Goal: Check status: Check status

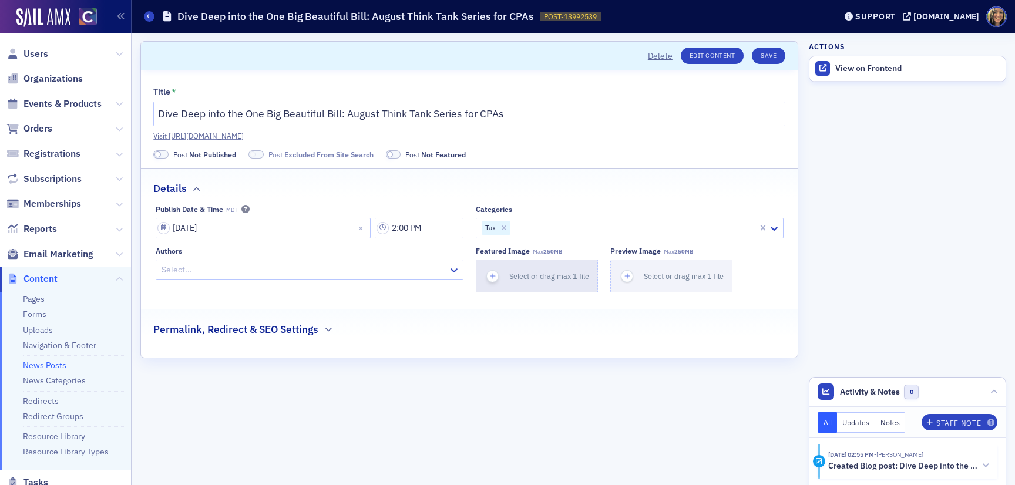
click at [496, 274] on icon "button" at bounding box center [492, 276] width 11 height 11
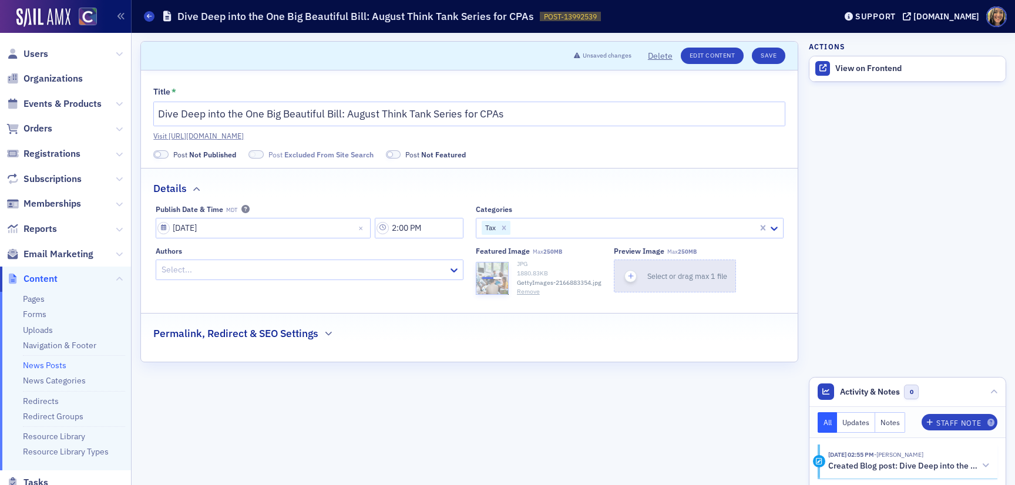
click at [628, 280] on icon "button" at bounding box center [630, 276] width 11 height 11
click at [217, 331] on h2 "Permalink, Redirect & SEO Settings" at bounding box center [235, 333] width 165 height 15
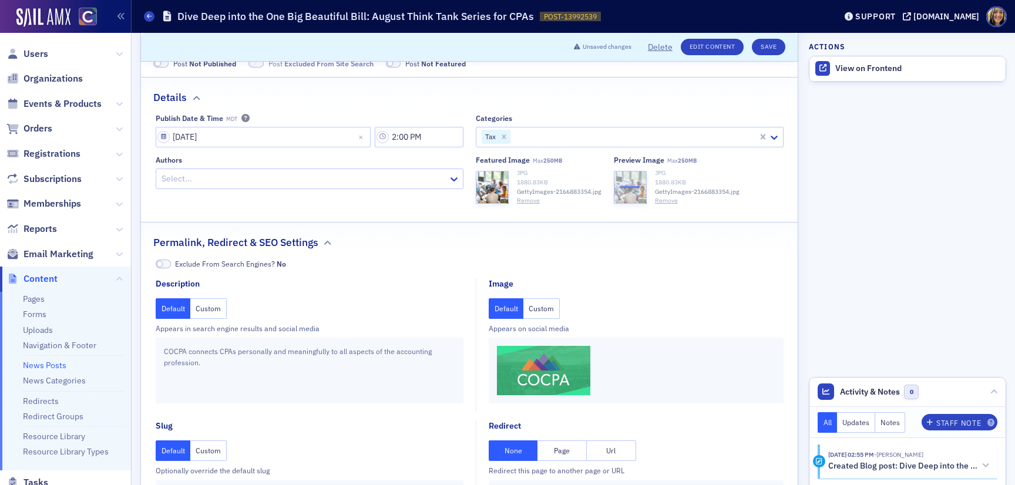
scroll to position [109, 0]
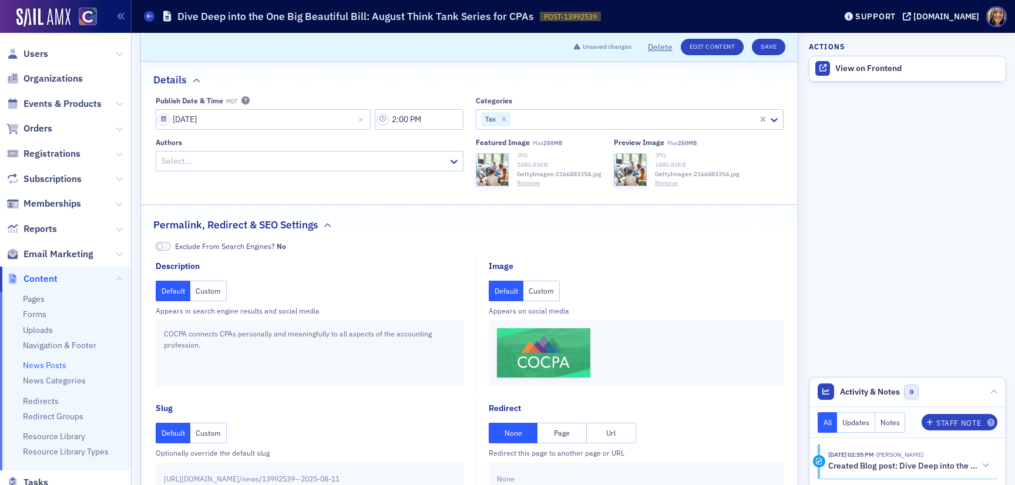
click at [541, 294] on button "Custom" at bounding box center [541, 291] width 36 height 21
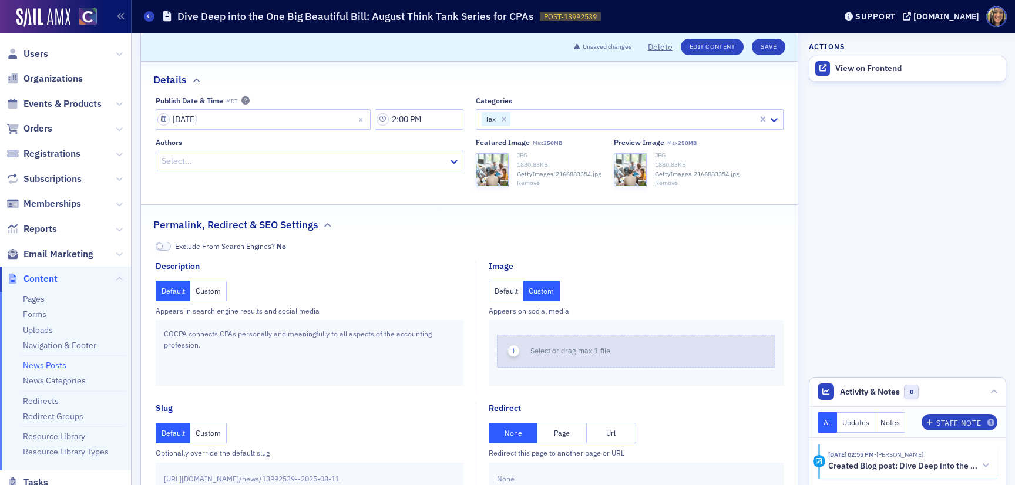
click at [508, 350] on span "button" at bounding box center [513, 351] width 12 height 12
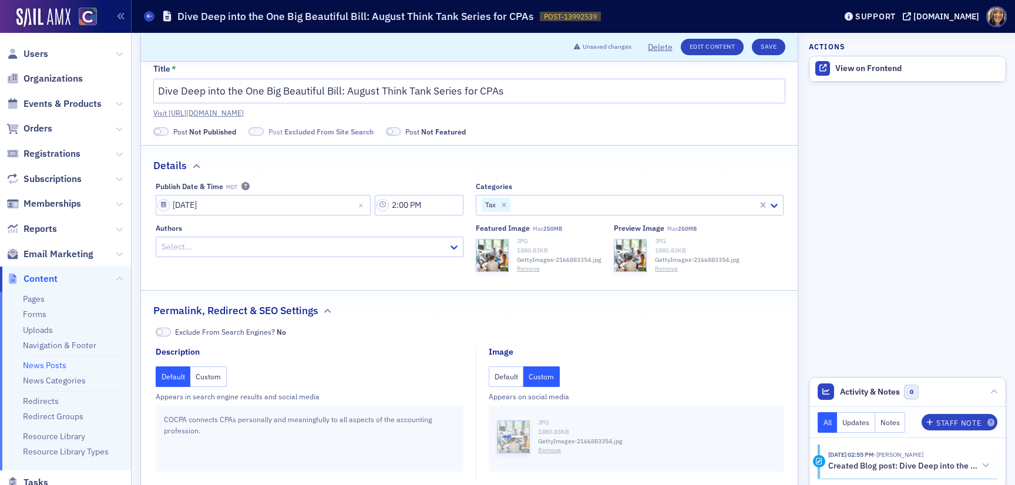
scroll to position [0, 0]
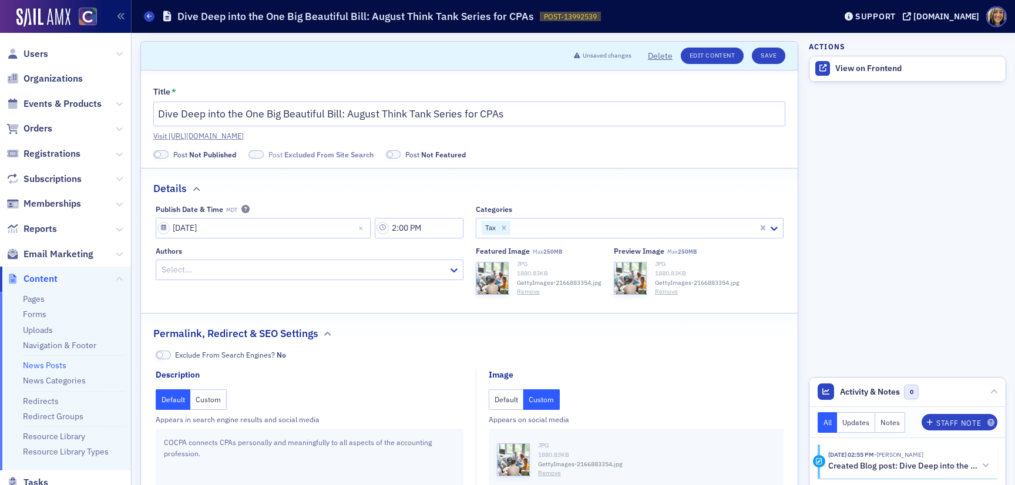
click at [165, 159] on label "Post Not Published" at bounding box center [194, 154] width 83 height 11
click at [164, 153] on span at bounding box center [160, 154] width 15 height 9
click at [244, 150] on span at bounding box center [241, 154] width 15 height 9
click at [776, 56] on button "Save" at bounding box center [768, 56] width 33 height 16
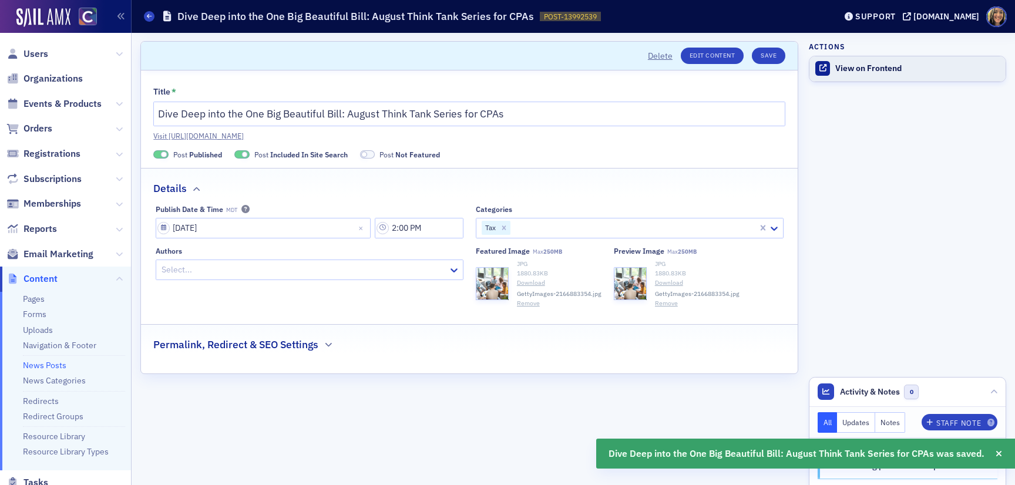
click at [861, 67] on div "View on Frontend" at bounding box center [917, 68] width 164 height 11
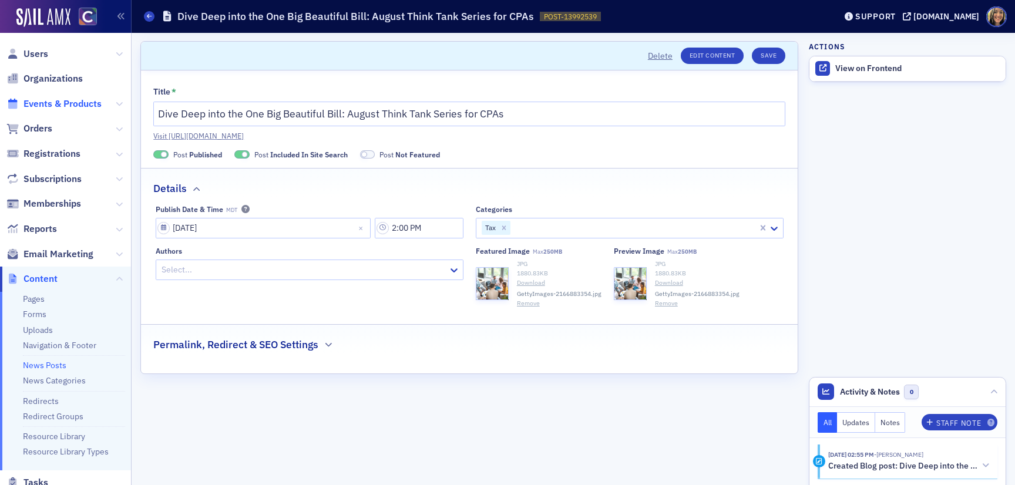
click at [35, 100] on span "Events & Products" at bounding box center [62, 103] width 78 height 13
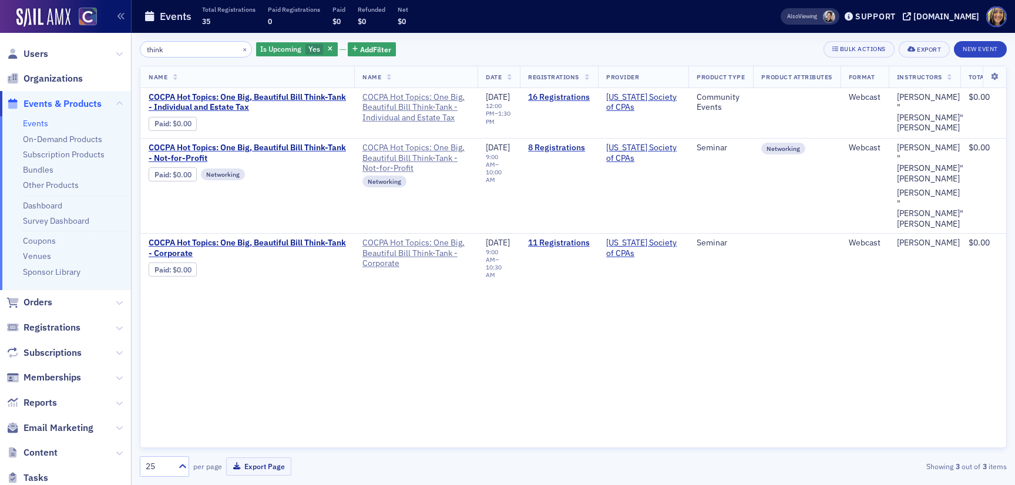
type input "think"
click at [240, 50] on button "×" at bounding box center [245, 48] width 11 height 11
click at [394, 99] on span "COCPA Hot Topics: One Big, Beautiful Bill Think-Tank - Individual and Estate Tax" at bounding box center [415, 107] width 107 height 31
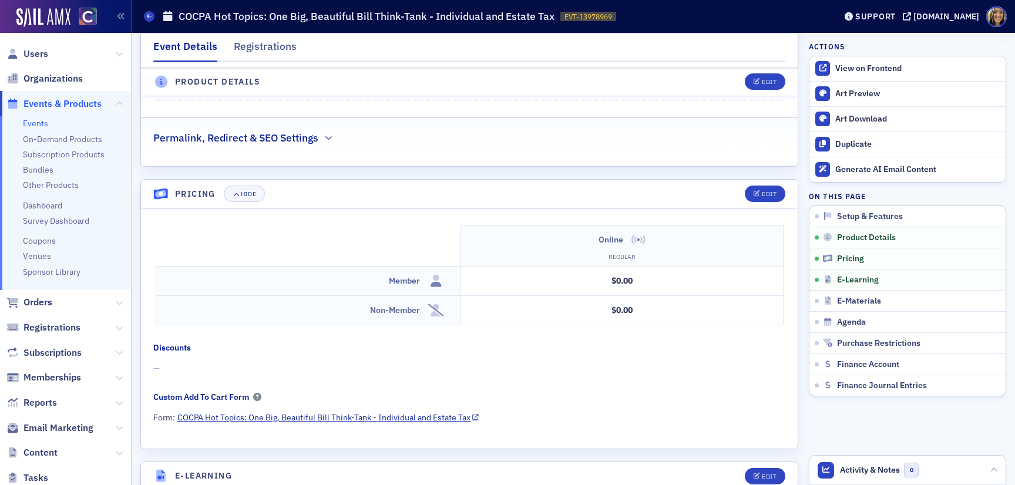
scroll to position [1680, 0]
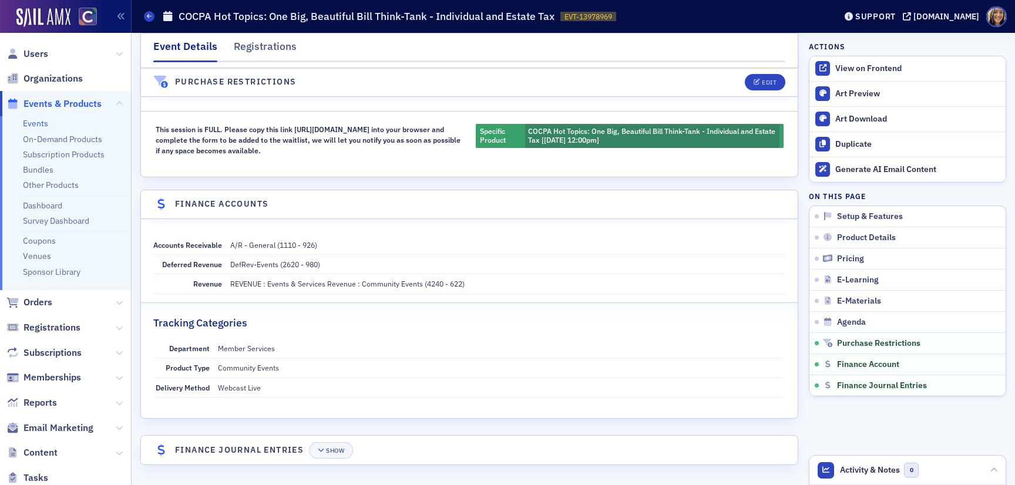
drag, startPoint x: 275, startPoint y: 154, endPoint x: 163, endPoint y: 116, distance: 119.0
click at [163, 116] on fieldset "This session is FULL. Please copy this link https://bit.ly/4m8sHIN into your br…" at bounding box center [469, 135] width 656 height 49
click at [191, 144] on div "This session is FULL. Please copy this link https://bit.ly/4m8sHIN into your br…" at bounding box center [310, 140] width 308 height 32
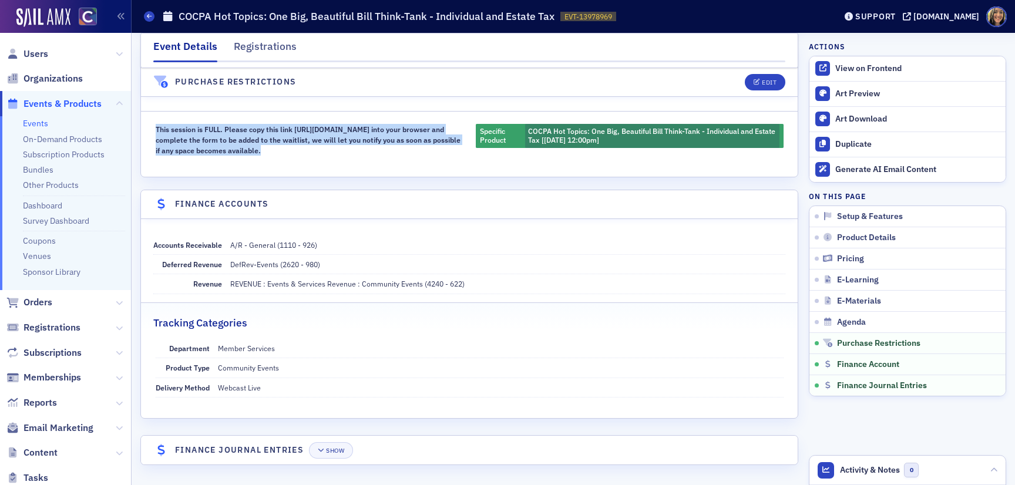
click at [191, 144] on div "This session is FULL. Please copy this link https://bit.ly/4m8sHIN into your br…" at bounding box center [310, 140] width 308 height 32
click at [310, 137] on div "This session is FULL. Please copy this link https://bit.ly/4m8sHIN into your br…" at bounding box center [310, 140] width 308 height 32
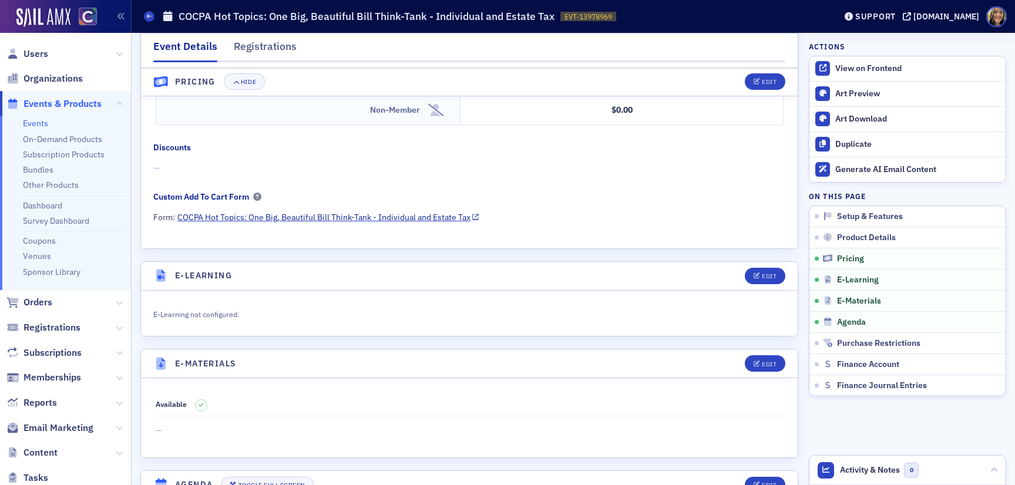
scroll to position [738, 0]
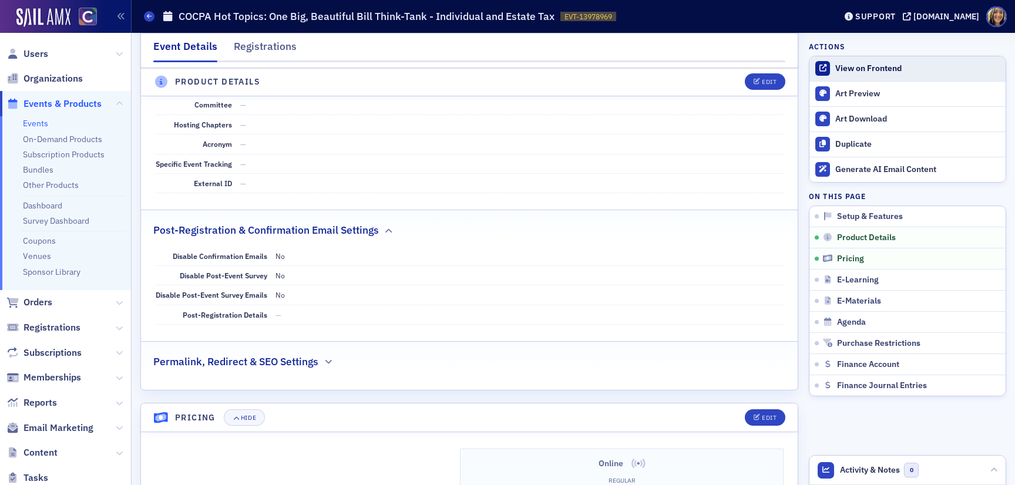
click at [854, 60] on link "View on Frontend" at bounding box center [907, 68] width 196 height 25
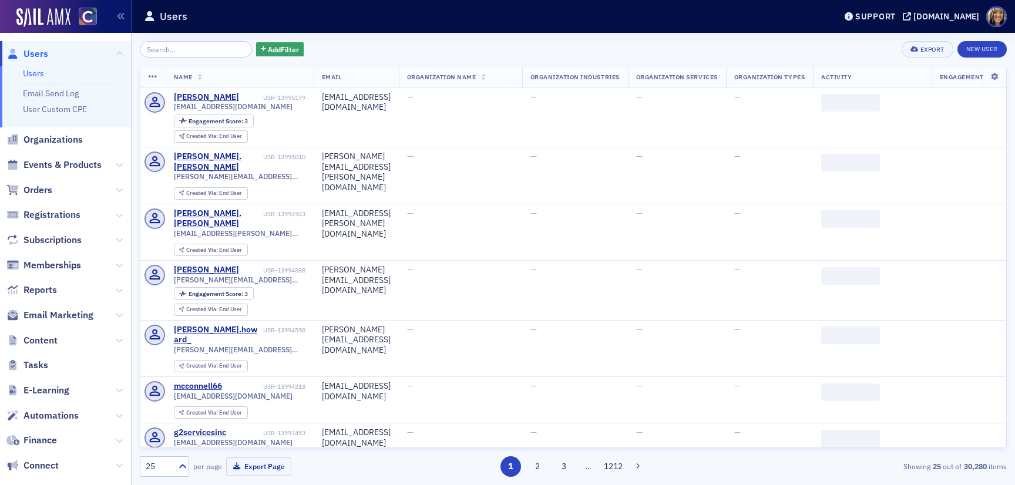
click at [68, 329] on span "Content" at bounding box center [65, 340] width 131 height 25
click at [68, 319] on span "Email Marketing" at bounding box center [58, 315] width 70 height 13
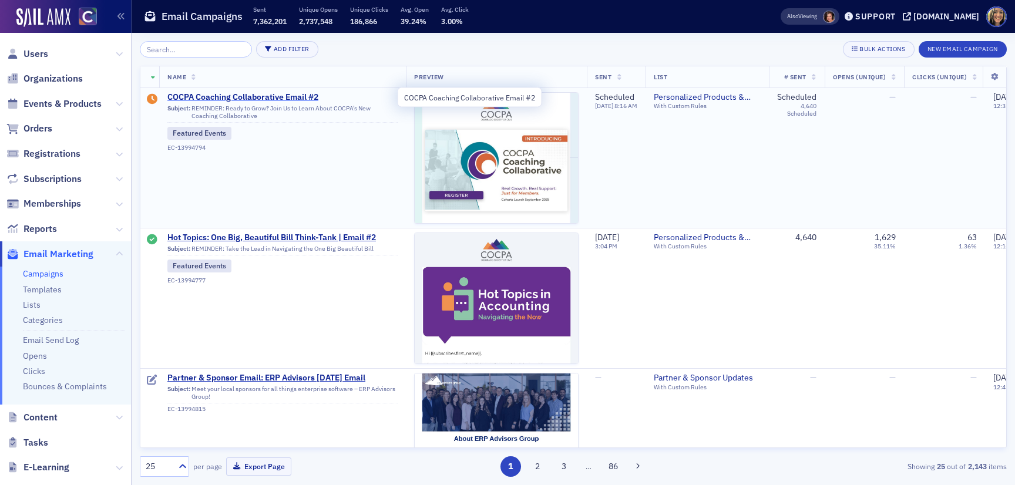
click at [254, 101] on span "COCPA Coaching Collaborative Email #2" at bounding box center [282, 97] width 230 height 11
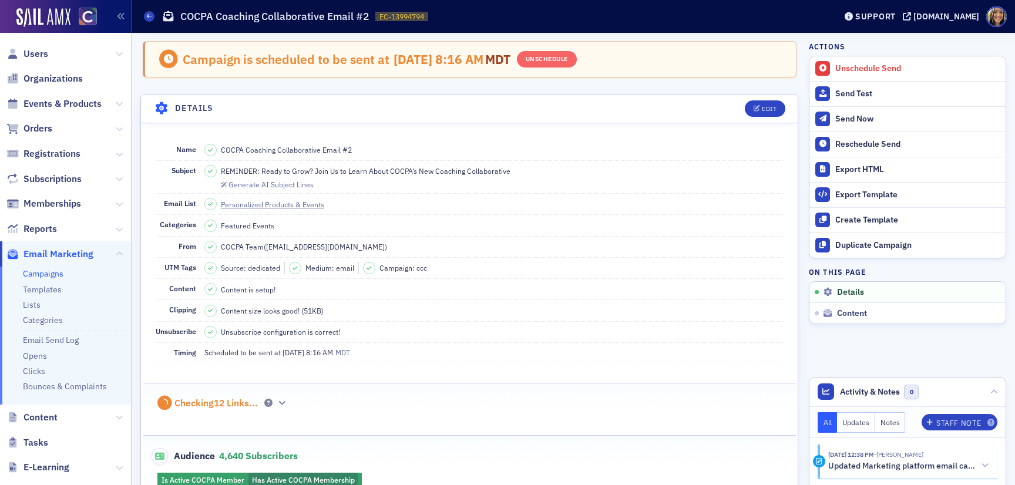
click at [367, 170] on span "REMINDER: Ready to Grow? Join Us to Learn About COCPA’s New Coaching Collaborat…" at bounding box center [365, 171] width 289 height 11
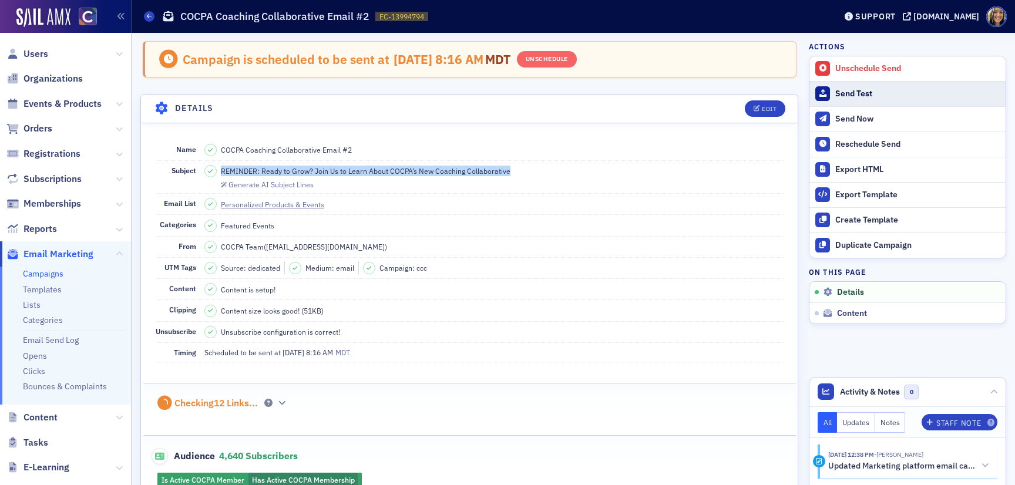
copy span "REMINDER: Ready to Grow? Join Us to Learn About COCPA’s New Coaching Collaborat…"
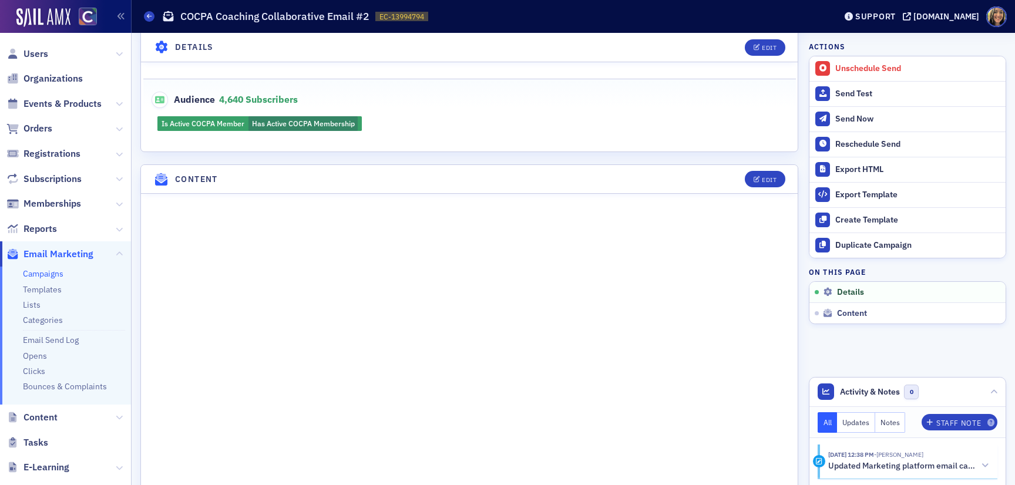
scroll to position [376, 0]
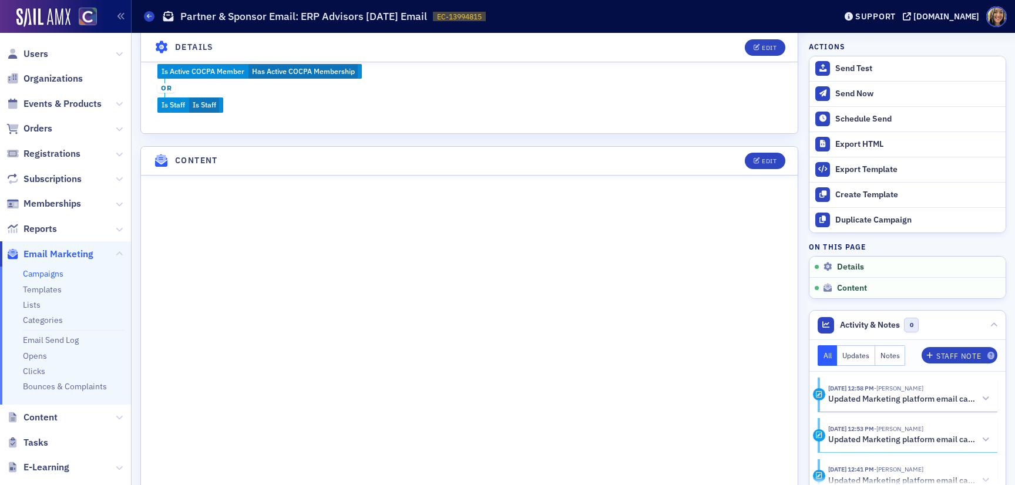
scroll to position [133, 0]
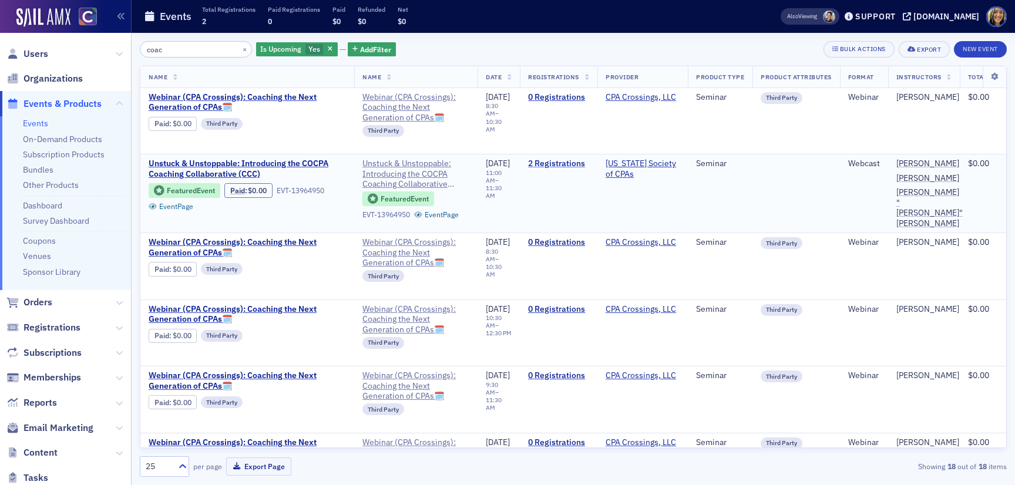
type input "coac"
click at [578, 161] on link "2 Registrations" at bounding box center [558, 164] width 61 height 11
